Goal: Information Seeking & Learning: Learn about a topic

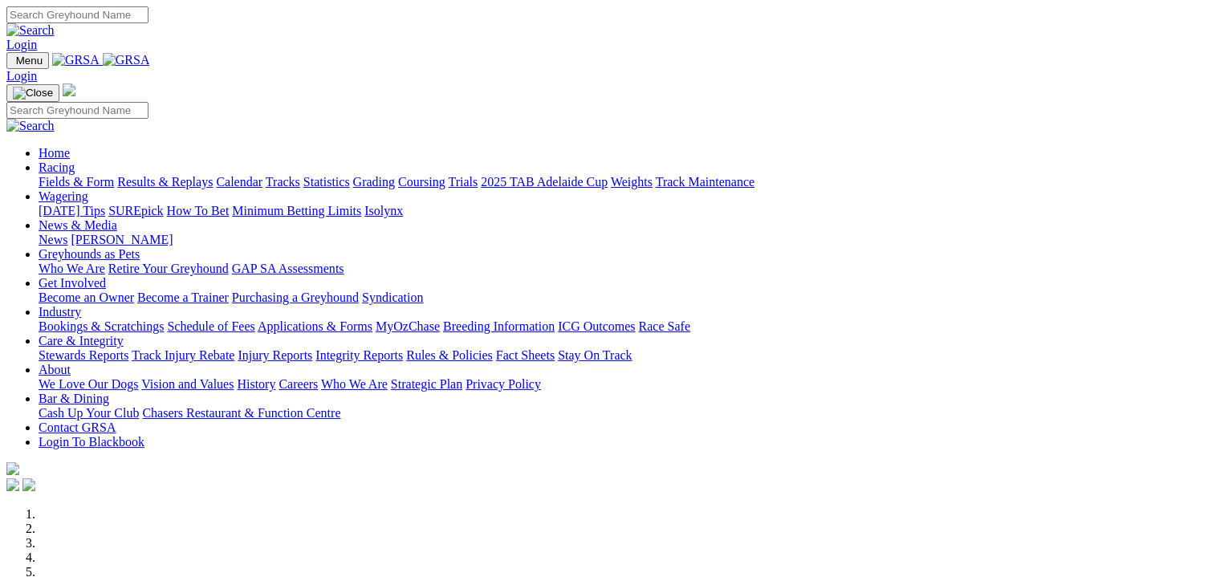
click at [176, 175] on link "Results & Replays" at bounding box center [165, 182] width 96 height 14
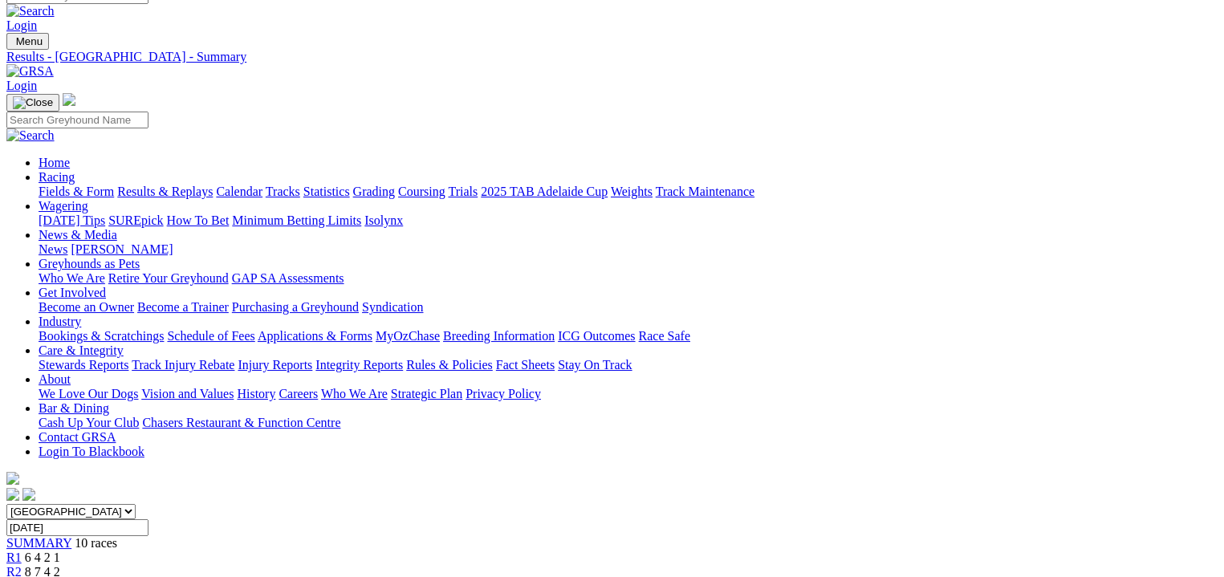
scroll to position [40, 0]
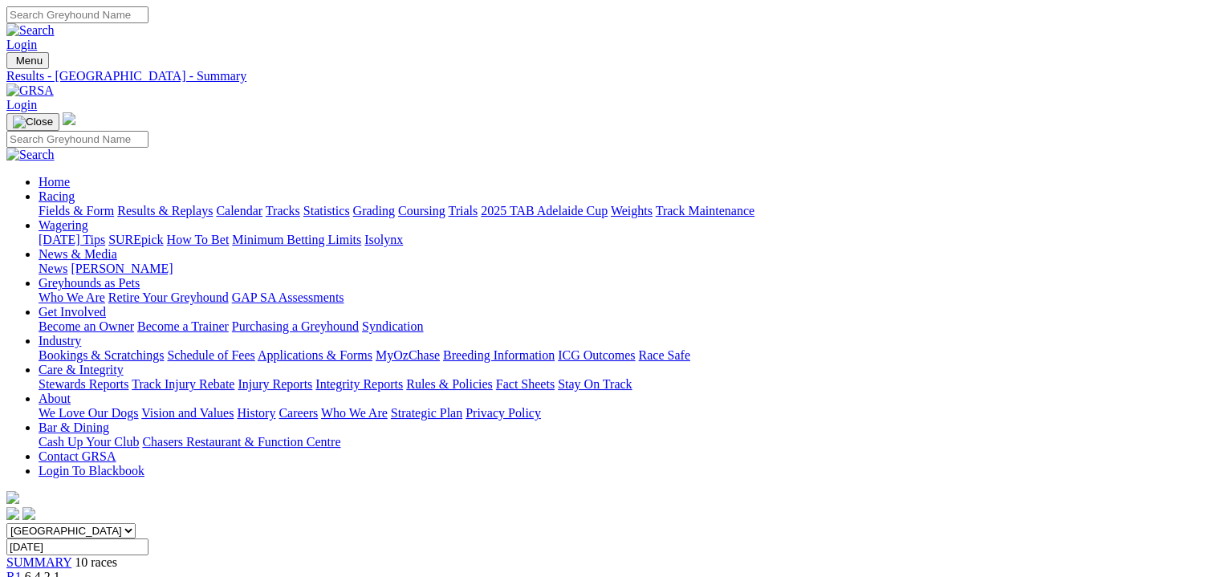
scroll to position [0, 0]
click at [57, 204] on link "Fields & Form" at bounding box center [76, 211] width 75 height 14
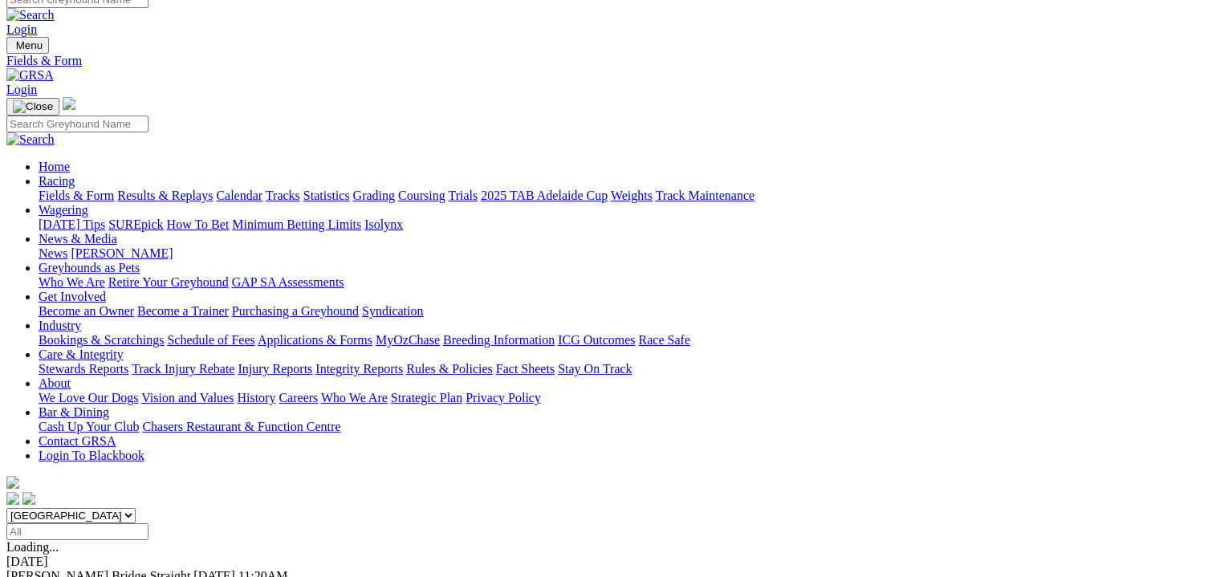
scroll to position [19, 0]
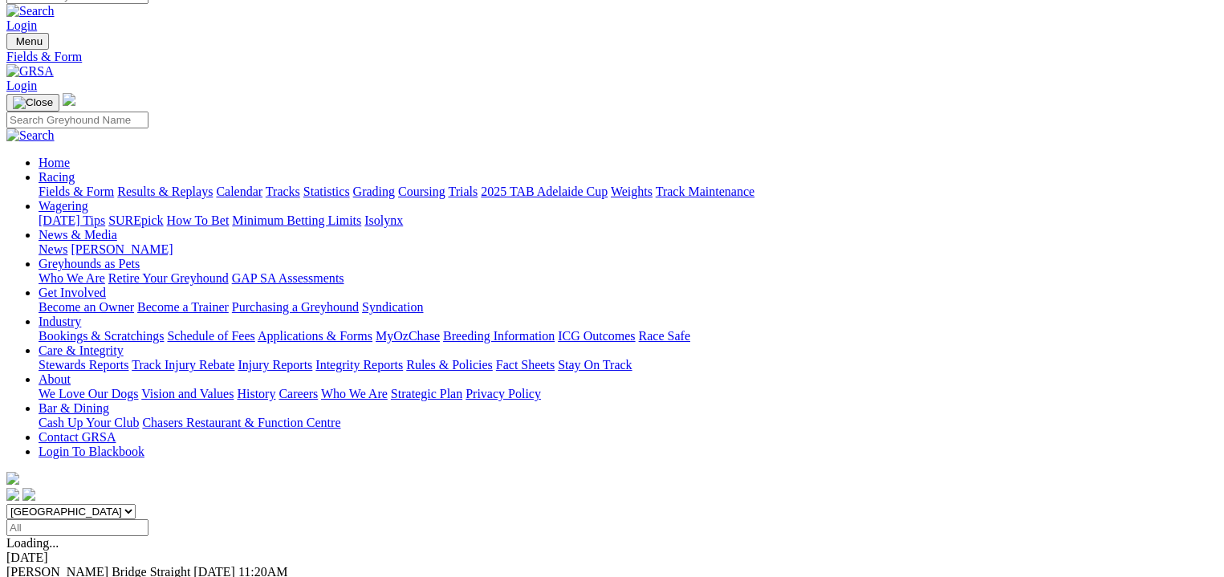
click at [35, 576] on link "F" at bounding box center [31, 587] width 7 height 14
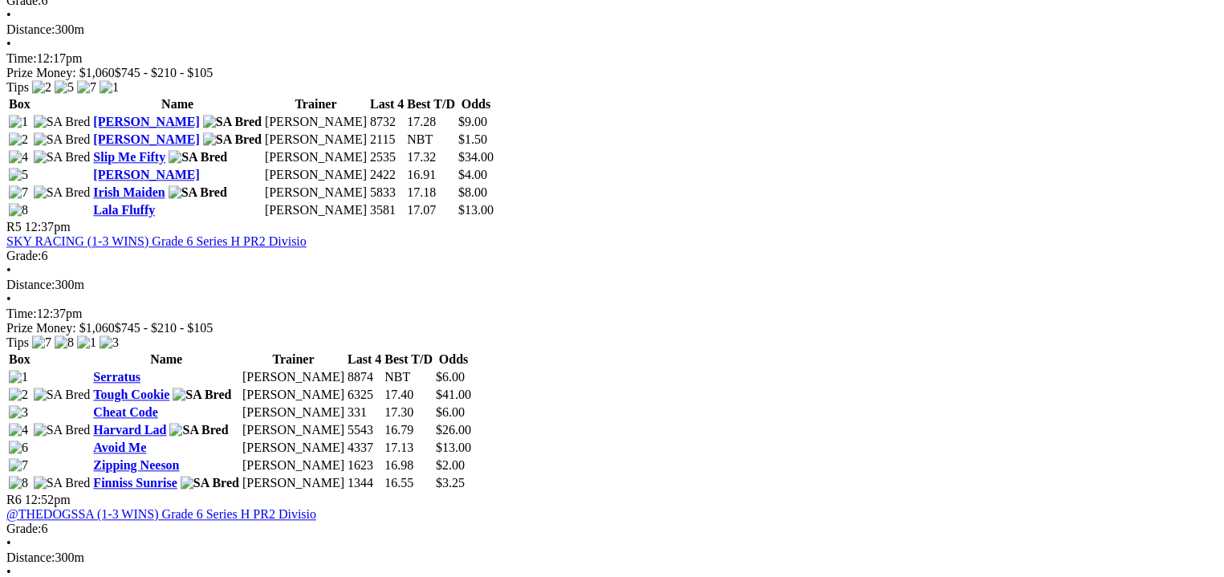
scroll to position [1625, 0]
